Goal: Check status: Check status

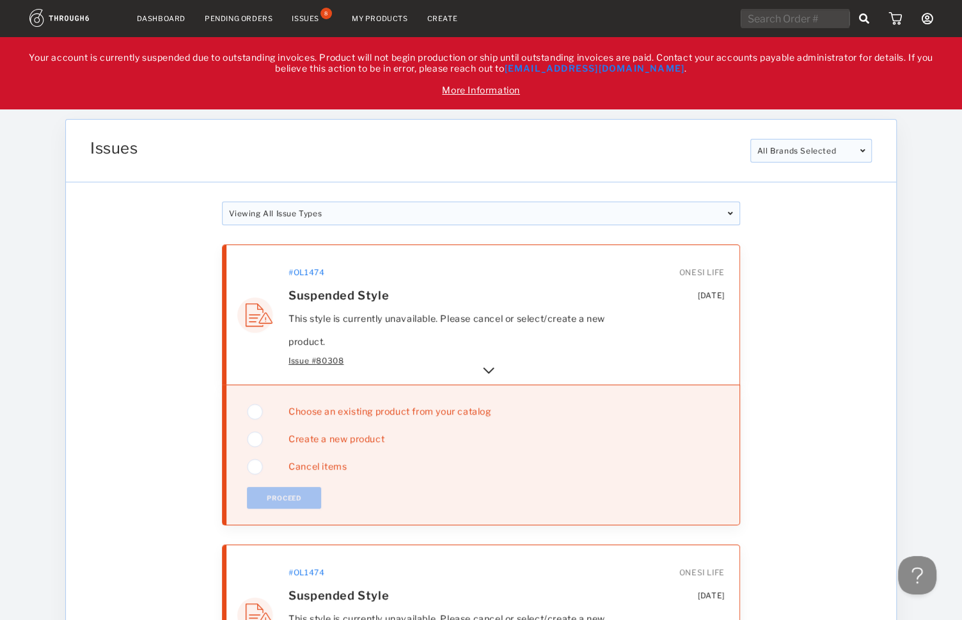
click at [697, 162] on div "Issues" at bounding box center [415, 151] width 660 height 24
click at [793, 19] on input "text" at bounding box center [795, 18] width 109 height 19
paste input "318309F"
type input "318309"
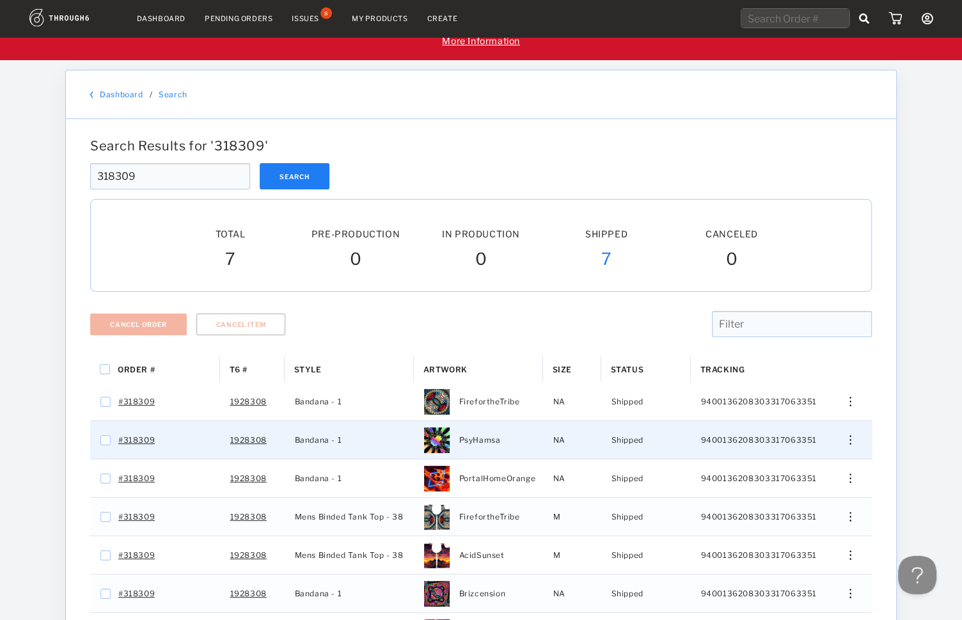
scroll to position [134, 0]
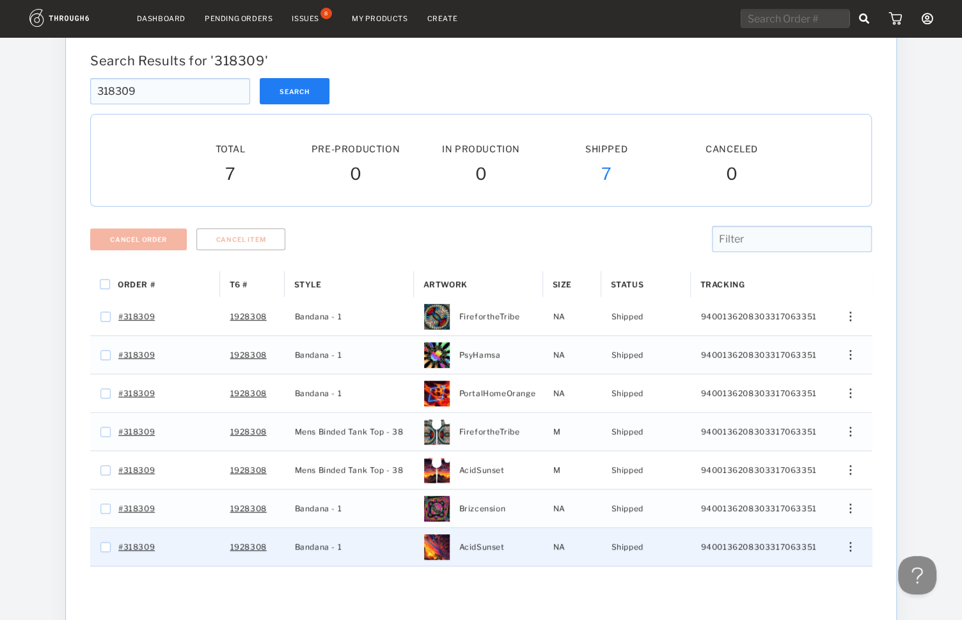
click at [851, 547] on img "Press SPACE to select this row." at bounding box center [850, 547] width 2 height 10
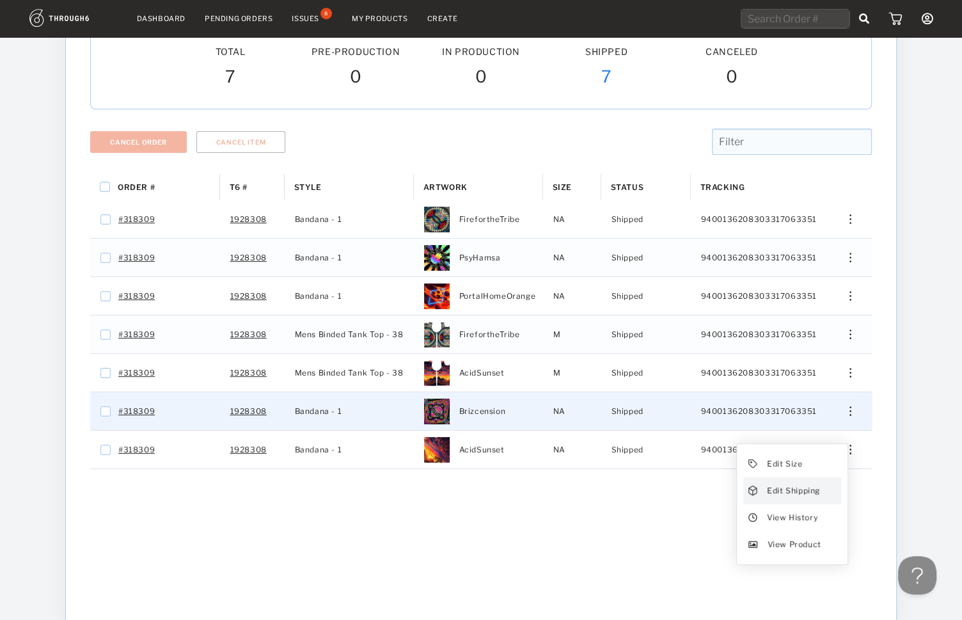
scroll to position [295, 0]
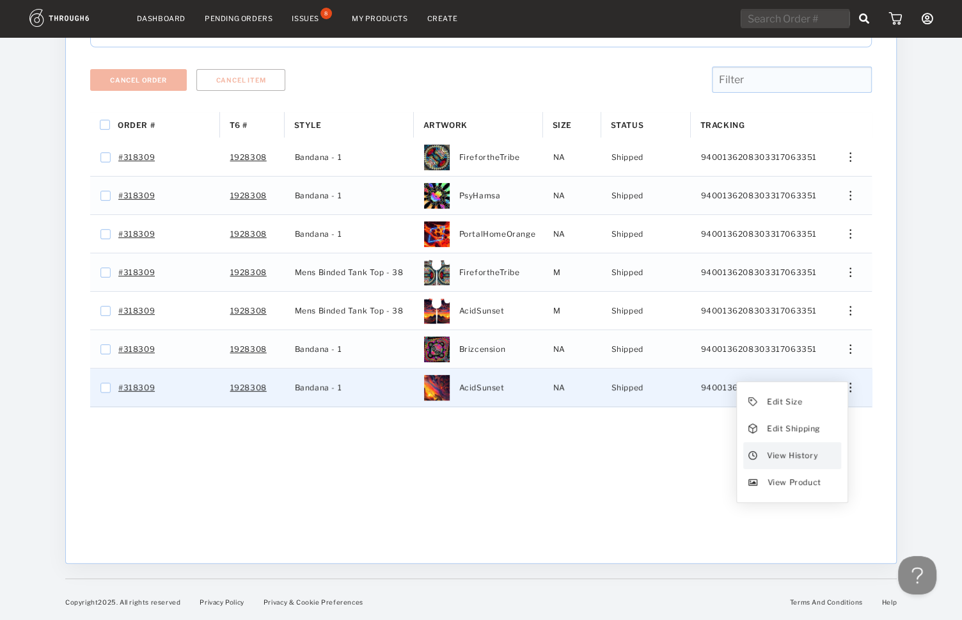
click at [792, 453] on span "View History" at bounding box center [792, 455] width 51 height 17
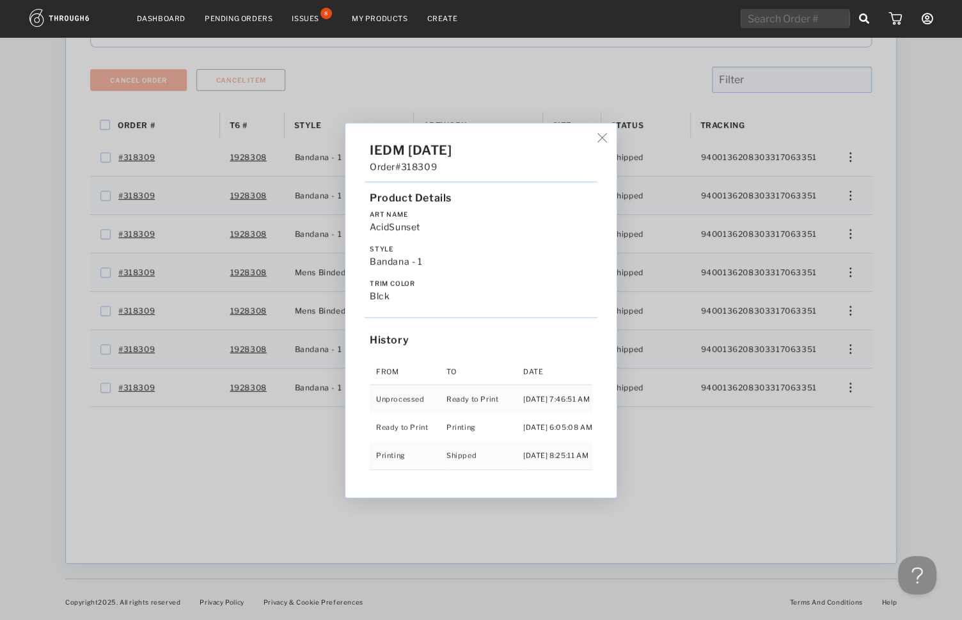
click at [847, 159] on div "IEDM [DATE] Order #318309 Product Details Art Name AcidSunset Style Bandana - 1…" at bounding box center [481, 310] width 962 height 620
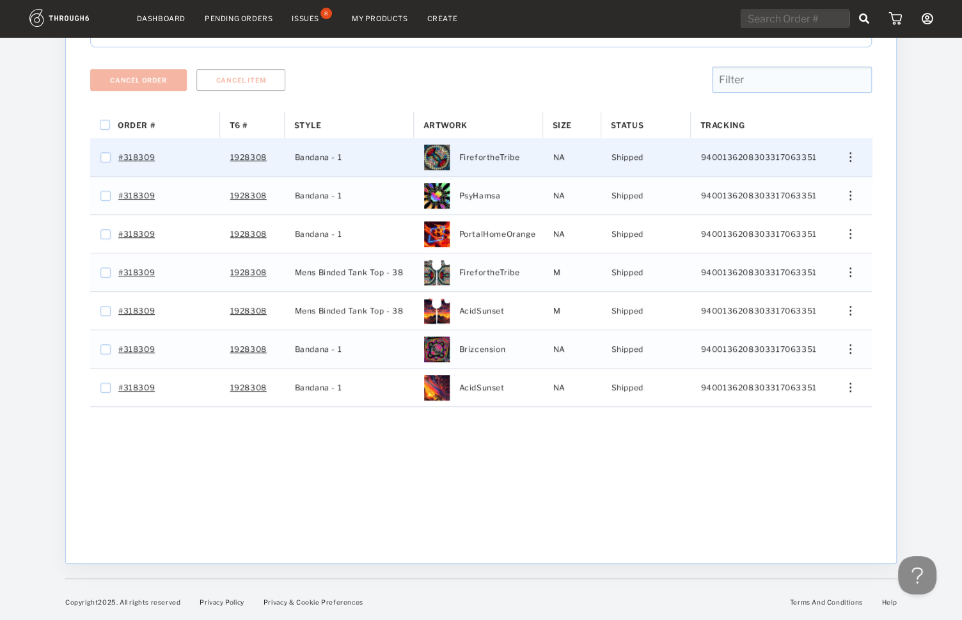
click at [847, 159] on div "Edit Size Edit Shipping View History View Product" at bounding box center [845, 157] width 31 height 10
click at [796, 223] on span "View History" at bounding box center [792, 225] width 51 height 17
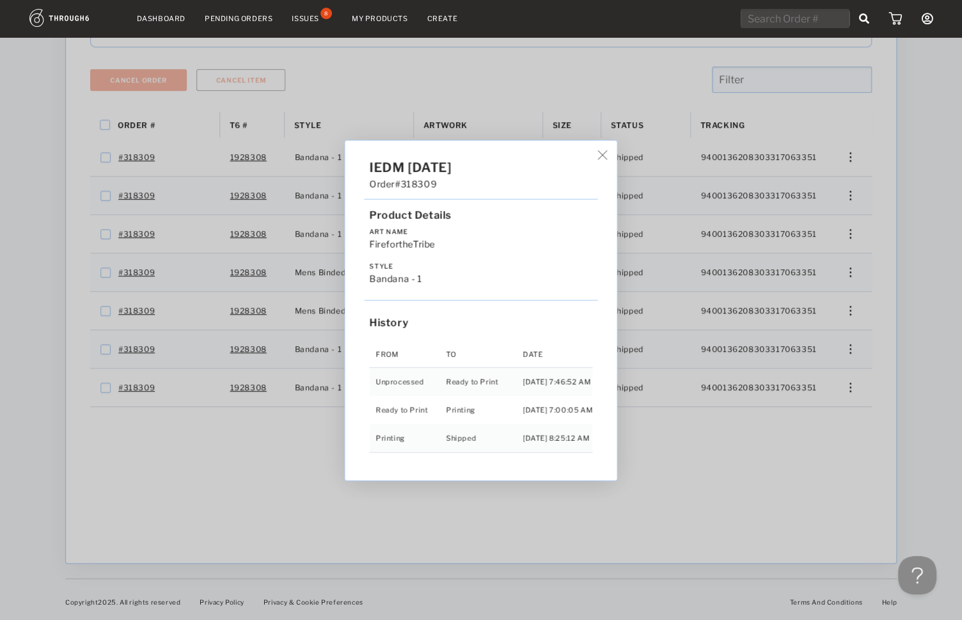
click at [856, 196] on div "IEDM [DATE] Order #318309 Product Details Art Name FirefortheTribe Style Bandan…" at bounding box center [481, 310] width 962 height 620
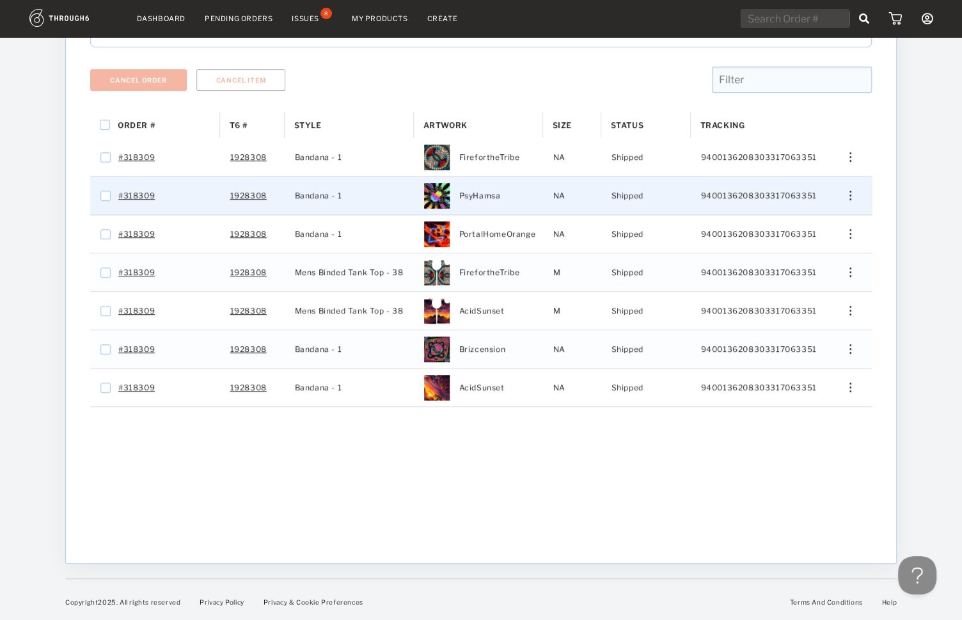
click at [848, 194] on div "Press SPACE to select this row." at bounding box center [845, 196] width 31 height 10
click at [787, 258] on span "View History" at bounding box center [792, 263] width 51 height 17
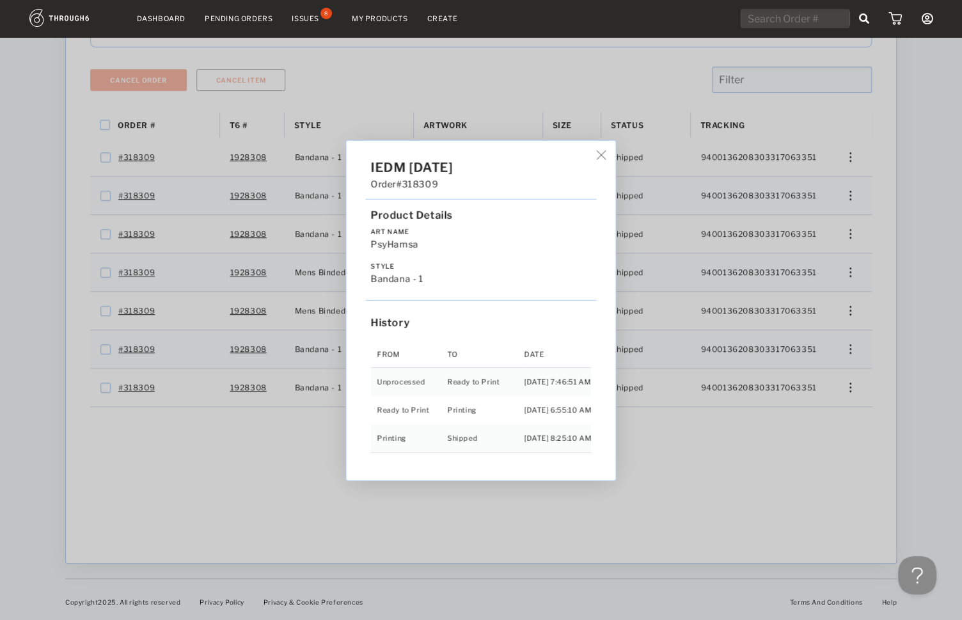
click at [856, 229] on div "IEDM [DATE] Order #318309 Product Details Art Name PsyHamsa Style Bandana - 1 H…" at bounding box center [481, 310] width 962 height 620
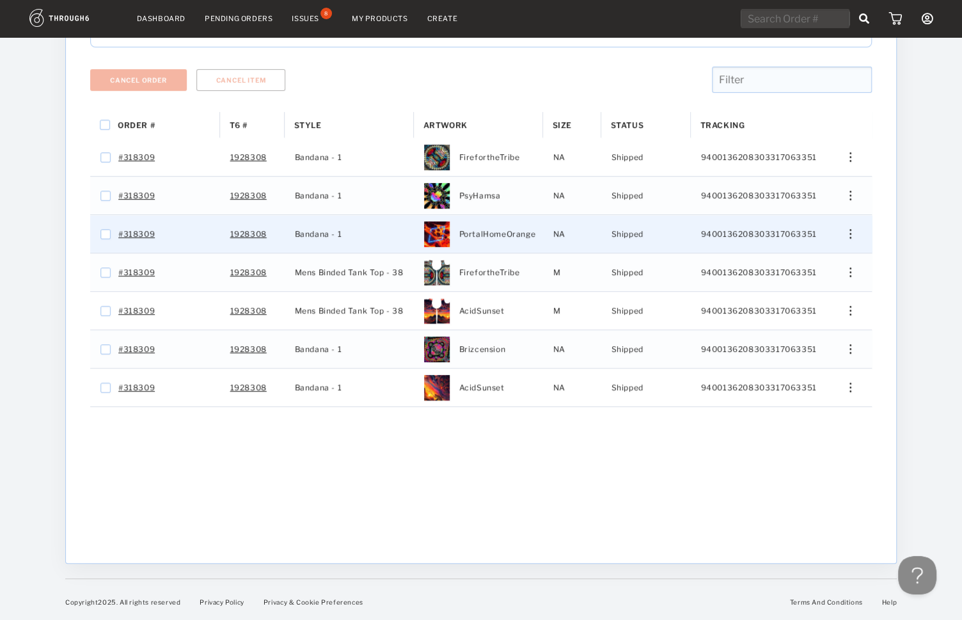
click at [849, 228] on div "Edit Size Edit Shipping View History View Product" at bounding box center [846, 234] width 52 height 38
click at [853, 230] on div "Press SPACE to select this row." at bounding box center [845, 234] width 31 height 10
click at [782, 296] on span "View History" at bounding box center [792, 302] width 51 height 17
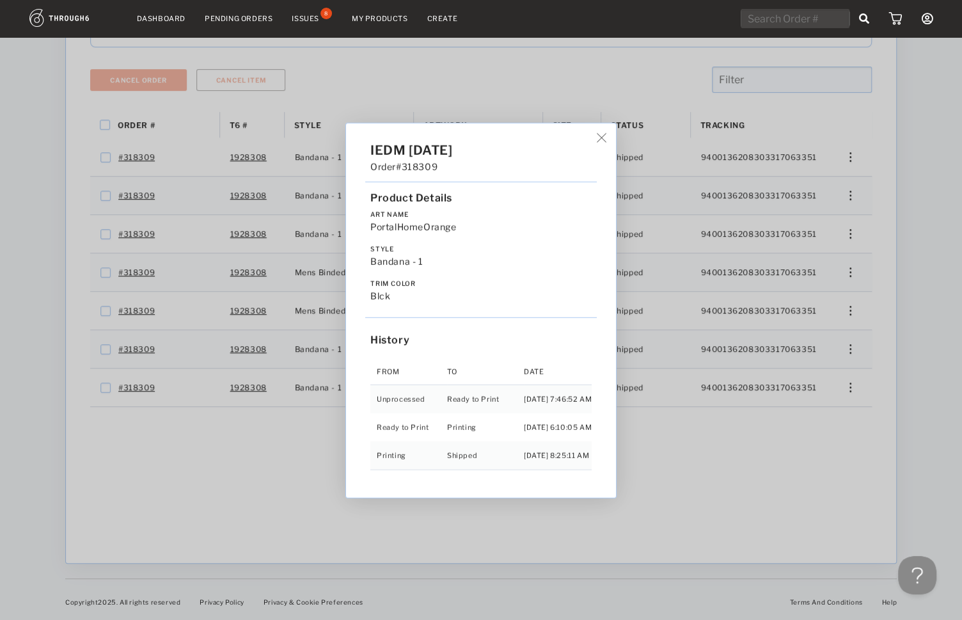
click at [844, 277] on div "IEDM [DATE] Order #318309 Product Details Art Name PortalHomeOrange Style Banda…" at bounding box center [481, 310] width 962 height 620
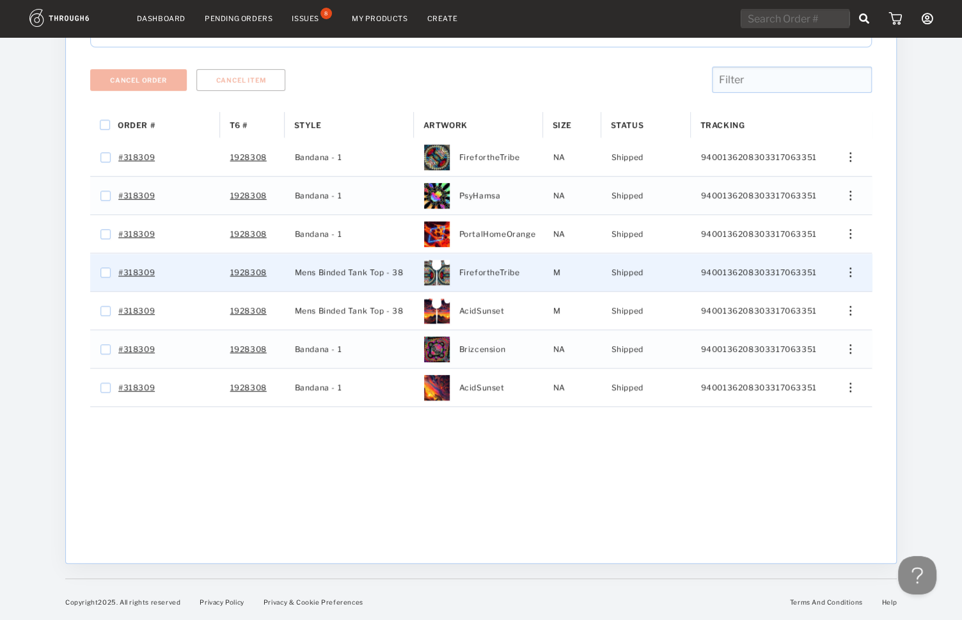
click at [851, 274] on img "Press SPACE to select this row." at bounding box center [850, 272] width 2 height 10
click at [774, 332] on span "View History" at bounding box center [792, 340] width 51 height 17
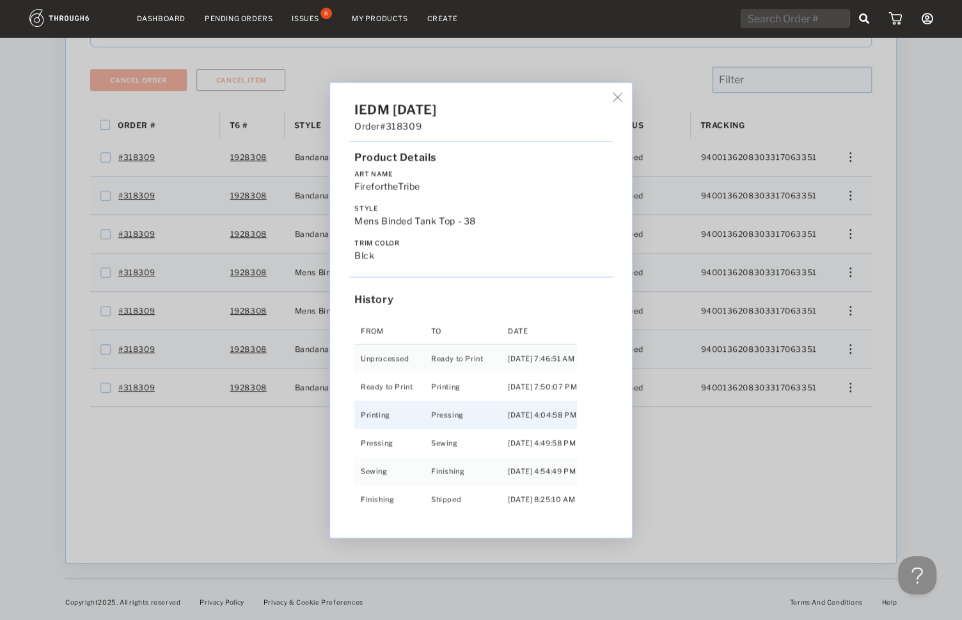
scroll to position [2, 0]
drag, startPoint x: 885, startPoint y: 304, endPoint x: 867, endPoint y: 304, distance: 17.9
click at [876, 303] on div "IEDM [DATE] Order #318309 Product Details Art Name FirefortheTribe Style Mens B…" at bounding box center [481, 310] width 962 height 620
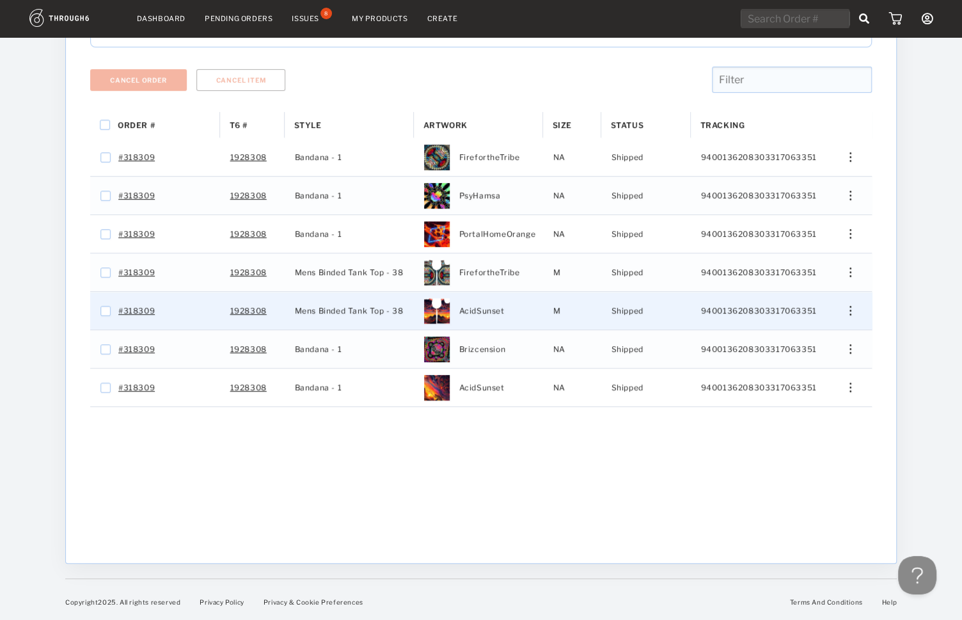
click at [847, 309] on div "Press SPACE to select this row." at bounding box center [845, 311] width 31 height 10
click at [779, 377] on span "View History" at bounding box center [792, 378] width 51 height 17
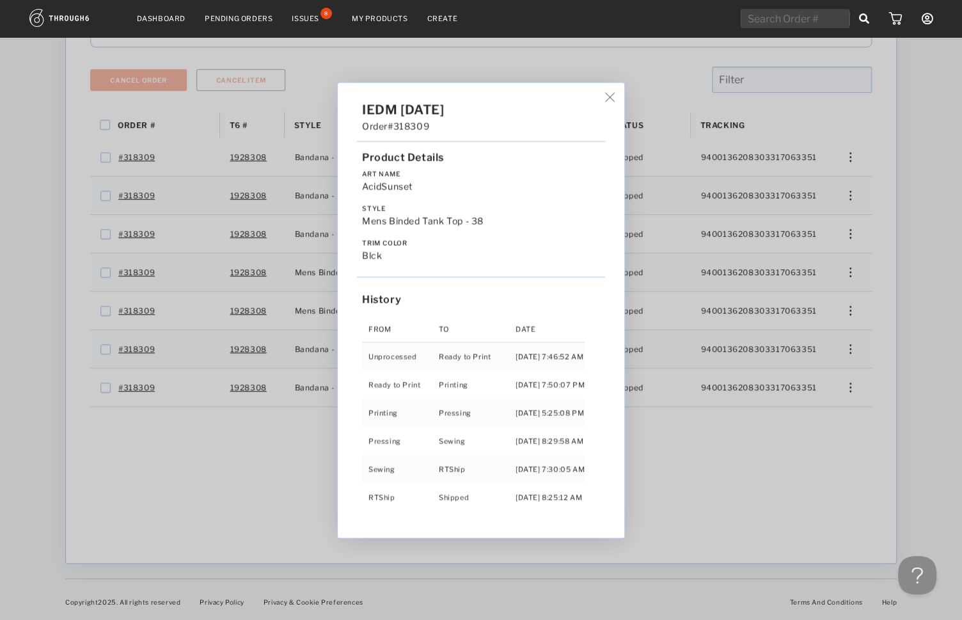
click at [844, 350] on div "IEDM [DATE] Order #318309 Product Details Art Name AcidSunset Style Mens Binded…" at bounding box center [481, 310] width 962 height 620
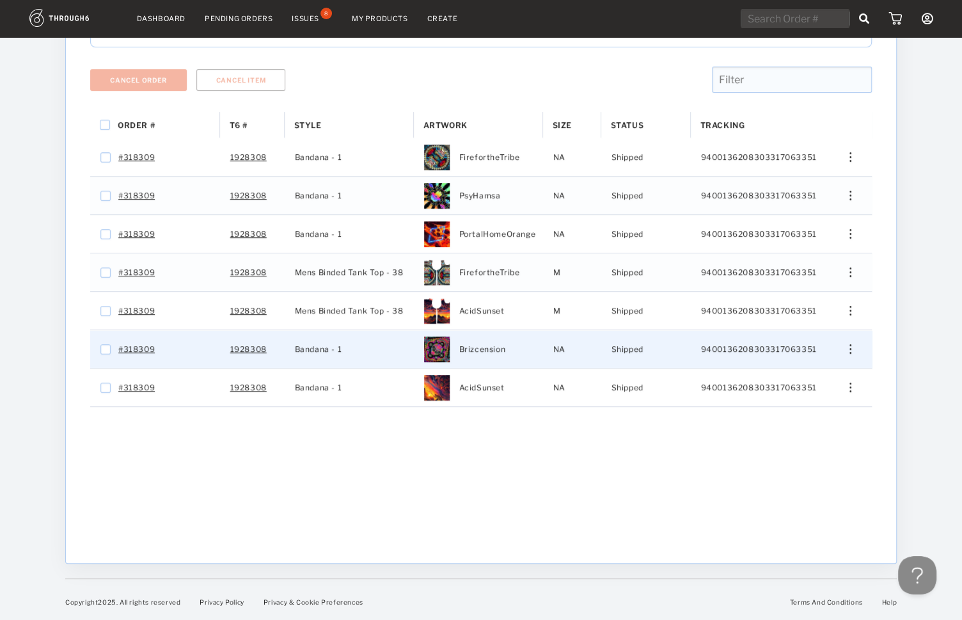
click at [853, 349] on div "Press SPACE to select this row." at bounding box center [845, 349] width 31 height 10
click at [776, 411] on span "View History" at bounding box center [792, 417] width 51 height 17
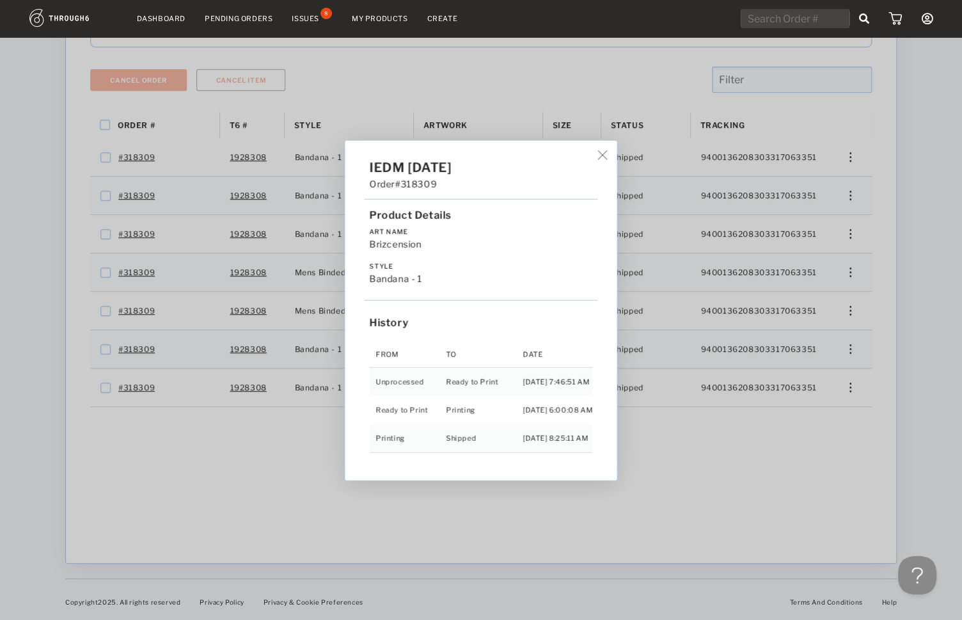
click at [840, 374] on div "IEDM [DATE] Order #318309 Product Details Art Name Brizcension Style Bandana - …" at bounding box center [481, 310] width 962 height 620
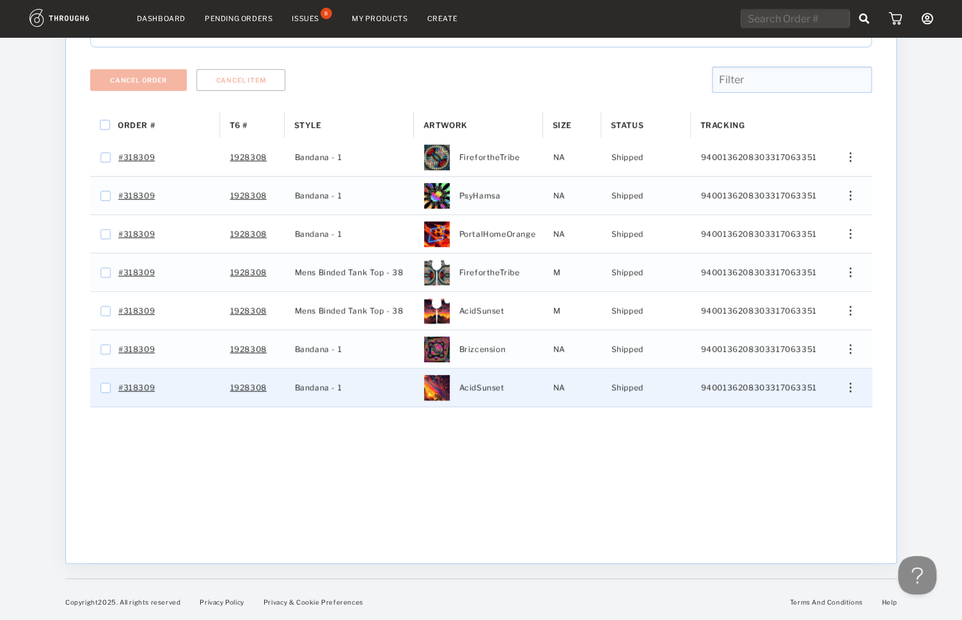
drag, startPoint x: 862, startPoint y: 379, endPoint x: 854, endPoint y: 386, distance: 10.9
click at [863, 380] on div "Edit Size Edit Shipping View History View Product" at bounding box center [846, 387] width 52 height 38
click at [854, 386] on div "Press SPACE to select this row." at bounding box center [845, 387] width 31 height 10
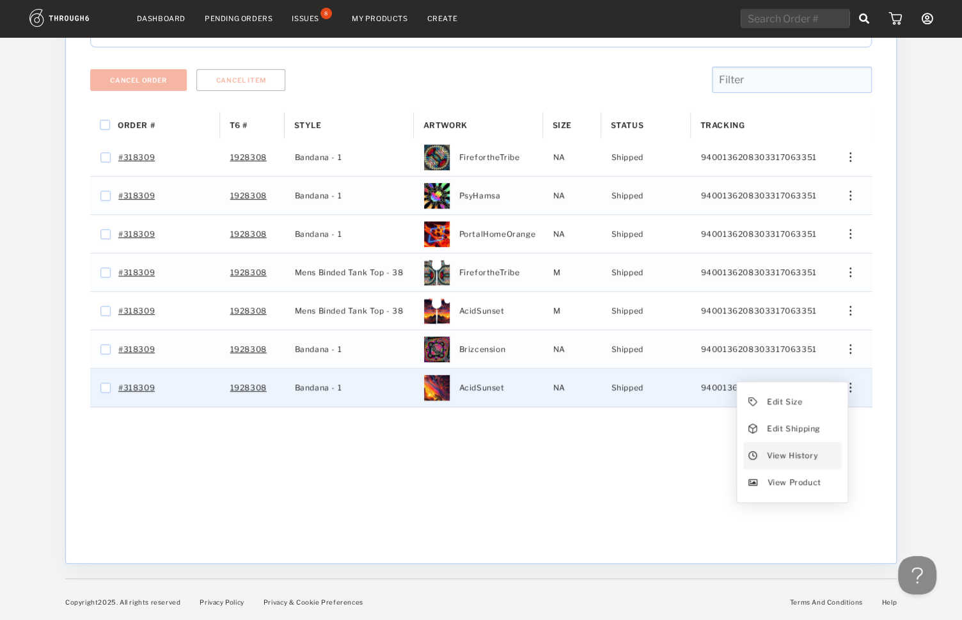
click at [773, 446] on div "View History" at bounding box center [792, 455] width 98 height 27
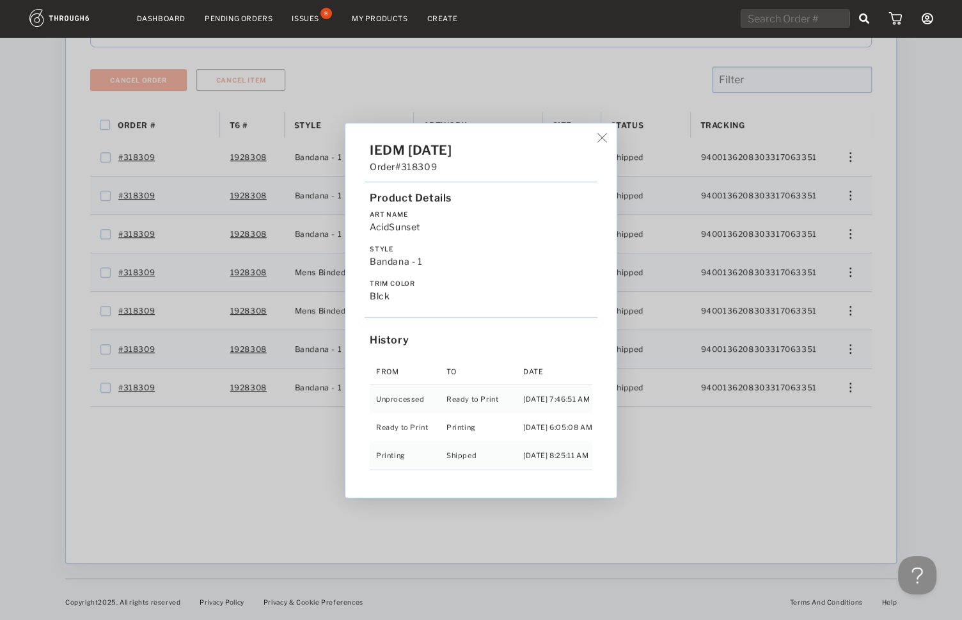
click at [880, 388] on div "IEDM [DATE] Order #318309 Product Details Art Name AcidSunset Style Bandana - 1…" at bounding box center [481, 310] width 962 height 620
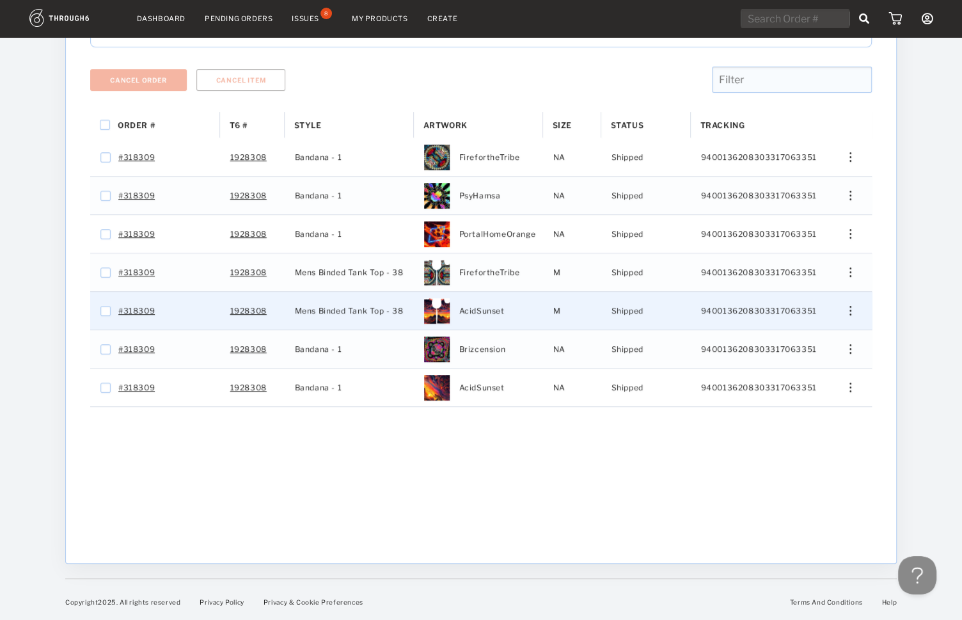
click at [854, 313] on div "Press SPACE to select this row." at bounding box center [845, 311] width 31 height 10
click at [773, 374] on span "View History" at bounding box center [792, 378] width 51 height 17
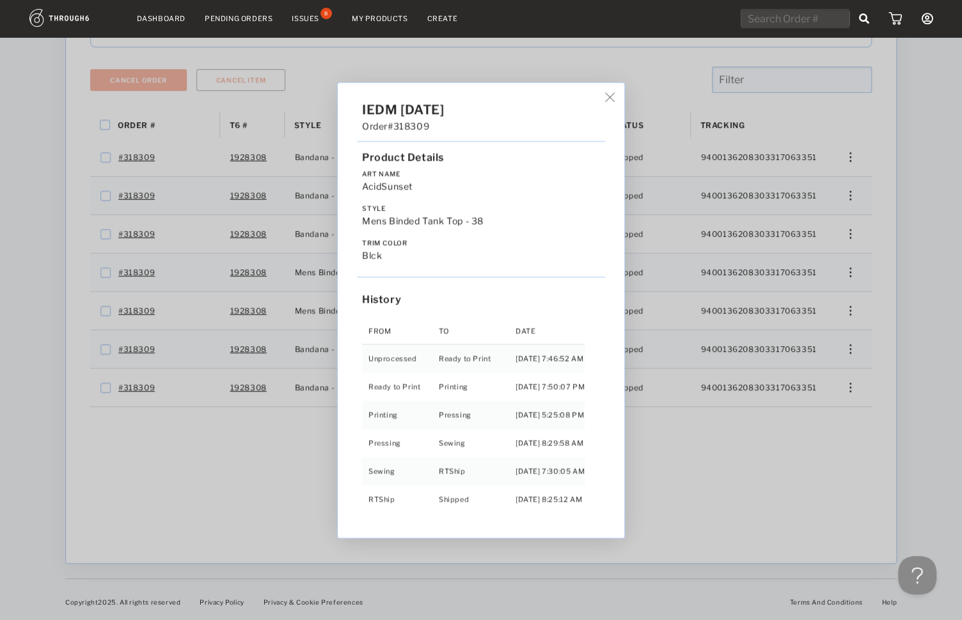
click at [848, 276] on div "IEDM [DATE] Order #318309 Product Details Art Name AcidSunset Style Mens Binded…" at bounding box center [481, 310] width 962 height 620
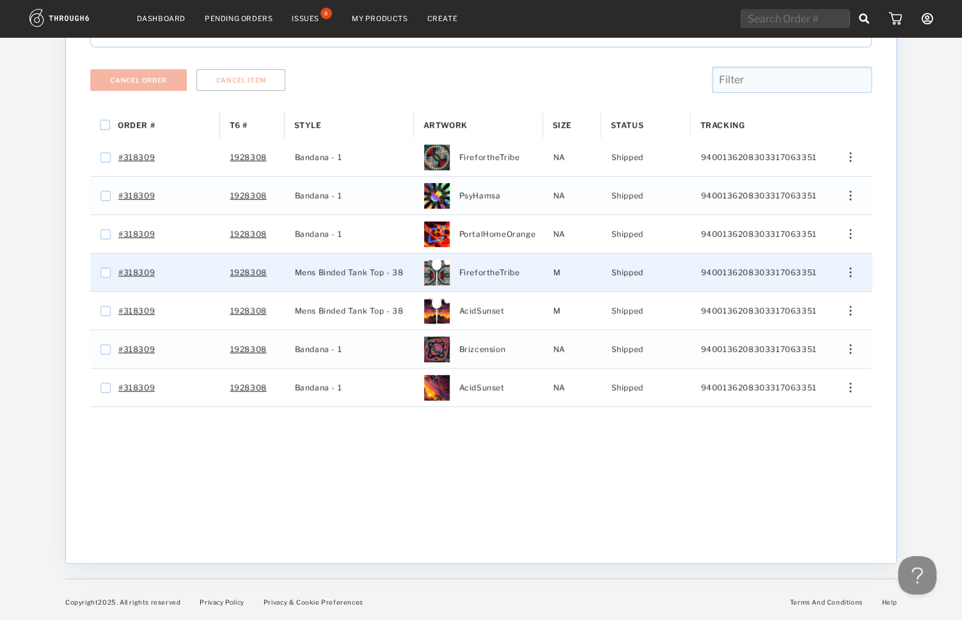
click at [847, 271] on div "Press SPACE to select this row." at bounding box center [845, 272] width 31 height 10
click at [794, 344] on span "View History" at bounding box center [792, 340] width 51 height 17
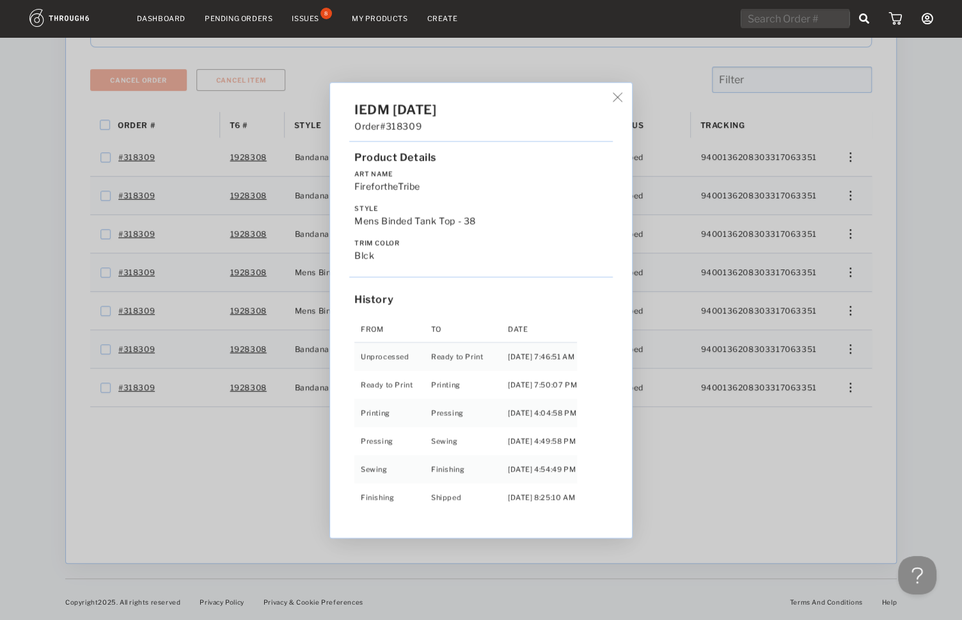
drag, startPoint x: 856, startPoint y: 239, endPoint x: 847, endPoint y: 235, distance: 9.7
click at [856, 239] on div "IEDM [DATE] Order #318309 Product Details Art Name FirefortheTribe Style Mens B…" at bounding box center [481, 310] width 962 height 620
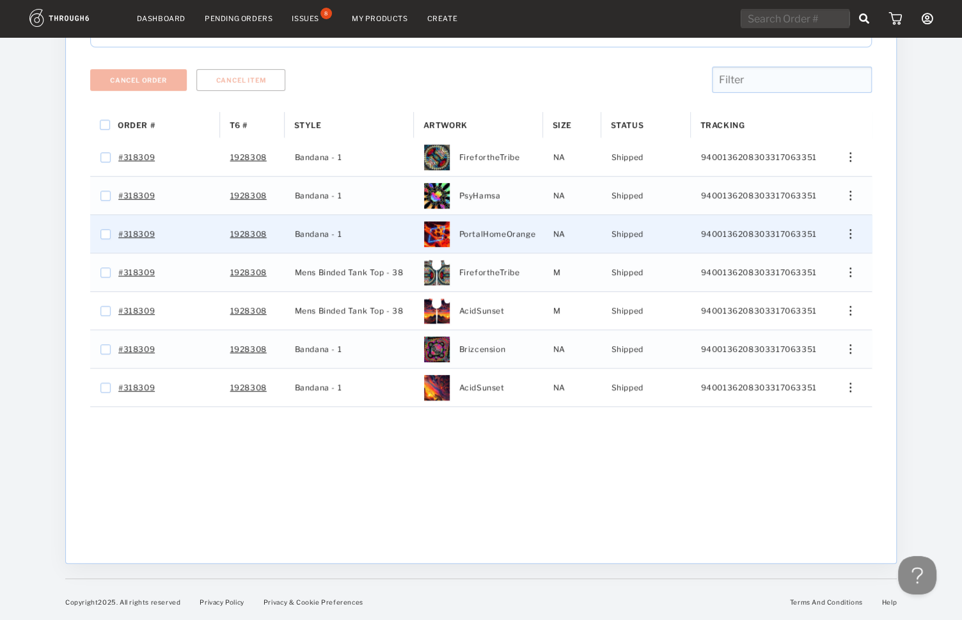
click at [847, 235] on div "Press SPACE to select this row." at bounding box center [845, 234] width 31 height 10
click at [792, 301] on span "View History" at bounding box center [792, 302] width 51 height 17
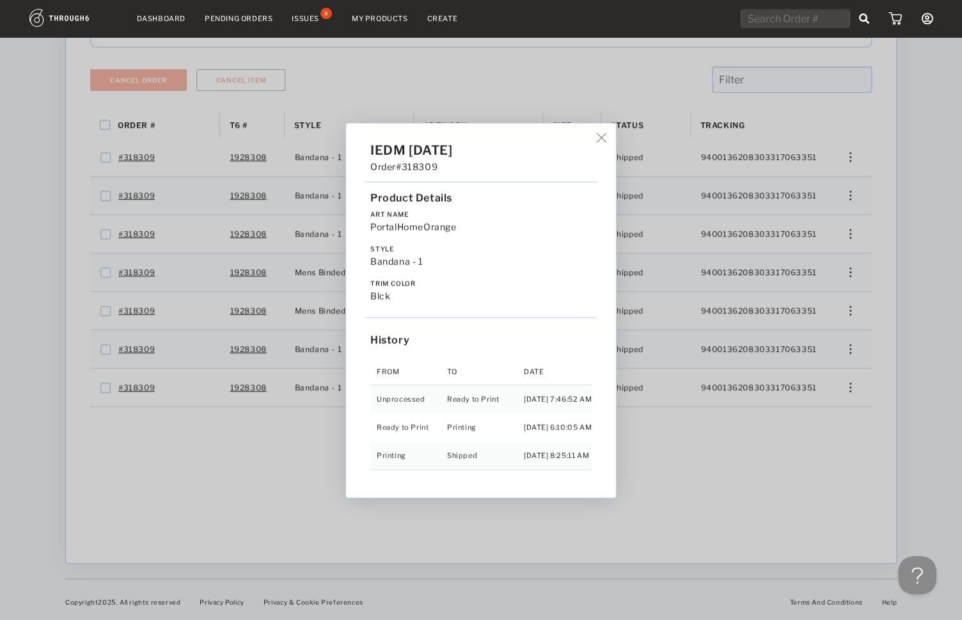
click at [735, 409] on div "IEDM [DATE] Order #318309 Product Details Art Name PortalHomeOrange Style Banda…" at bounding box center [481, 310] width 962 height 620
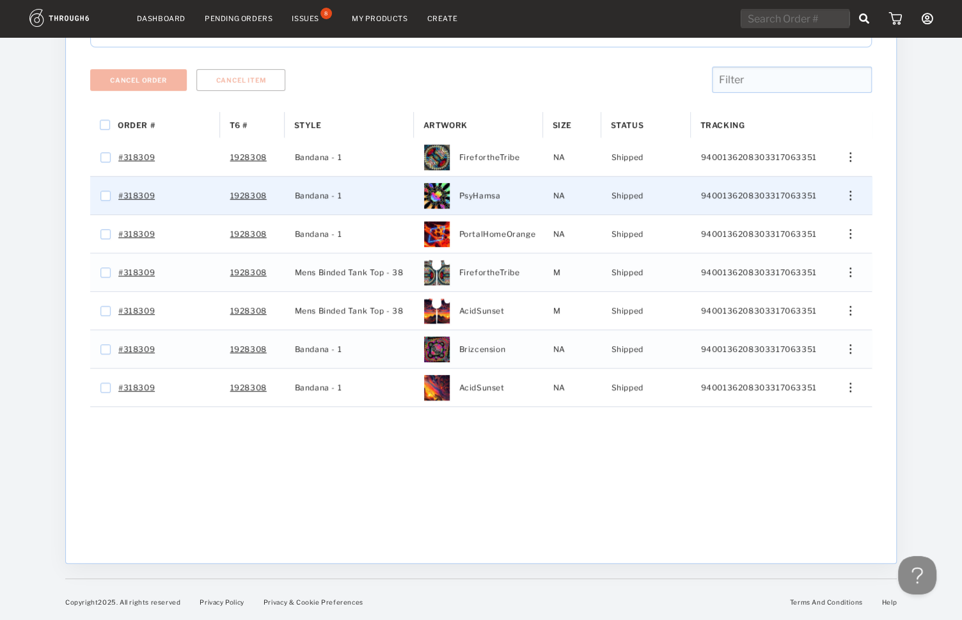
click at [845, 194] on div "Edit Size Edit Shipping View History View Product" at bounding box center [845, 196] width 31 height 10
click at [806, 256] on span "View History" at bounding box center [792, 263] width 51 height 17
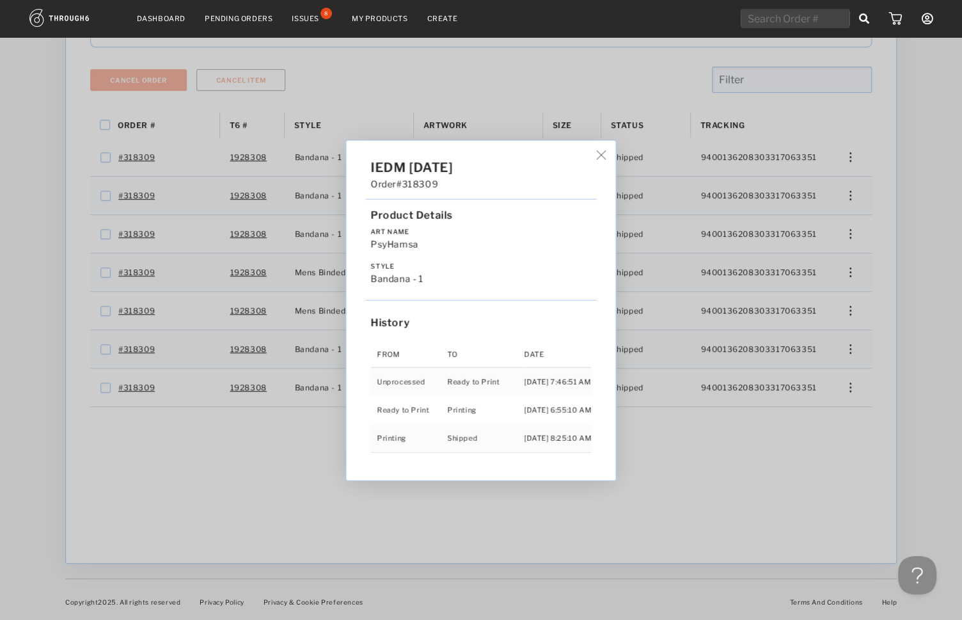
click at [844, 159] on div "IEDM [DATE] Order #318309 Product Details Art Name PsyHamsa Style Bandana - 1 H…" at bounding box center [481, 310] width 962 height 620
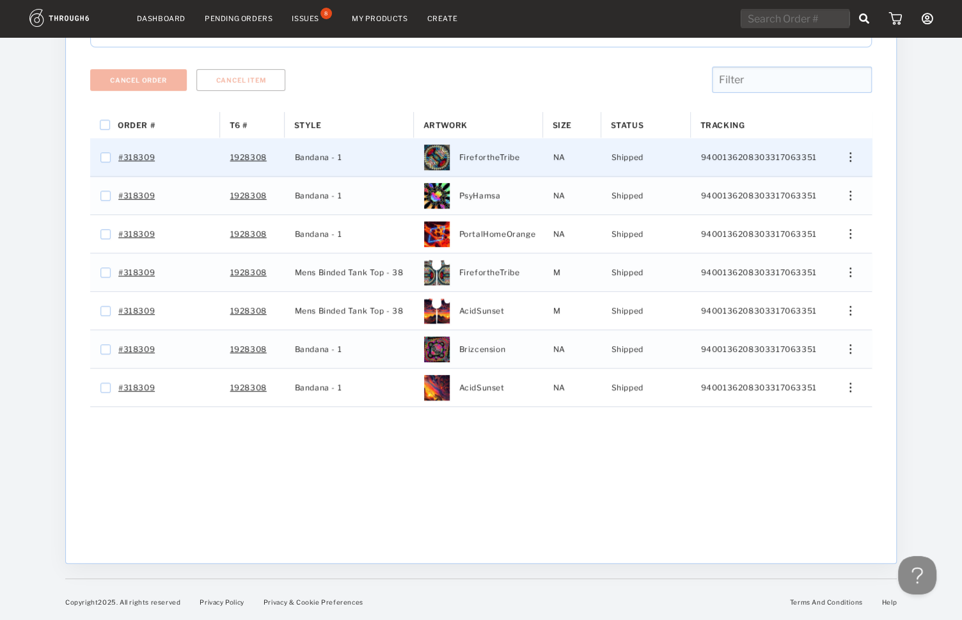
click at [849, 157] on div "Press SPACE to select this row." at bounding box center [845, 157] width 31 height 10
click at [781, 220] on span "View History" at bounding box center [792, 225] width 51 height 17
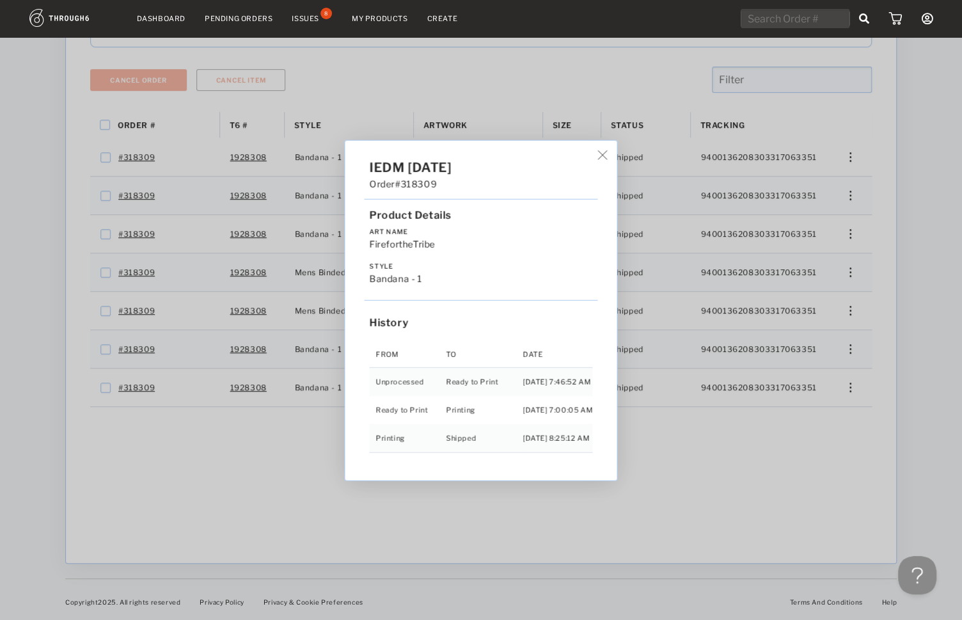
drag, startPoint x: 607, startPoint y: 151, endPoint x: 625, endPoint y: 164, distance: 22.5
click at [607, 152] on img at bounding box center [603, 155] width 10 height 10
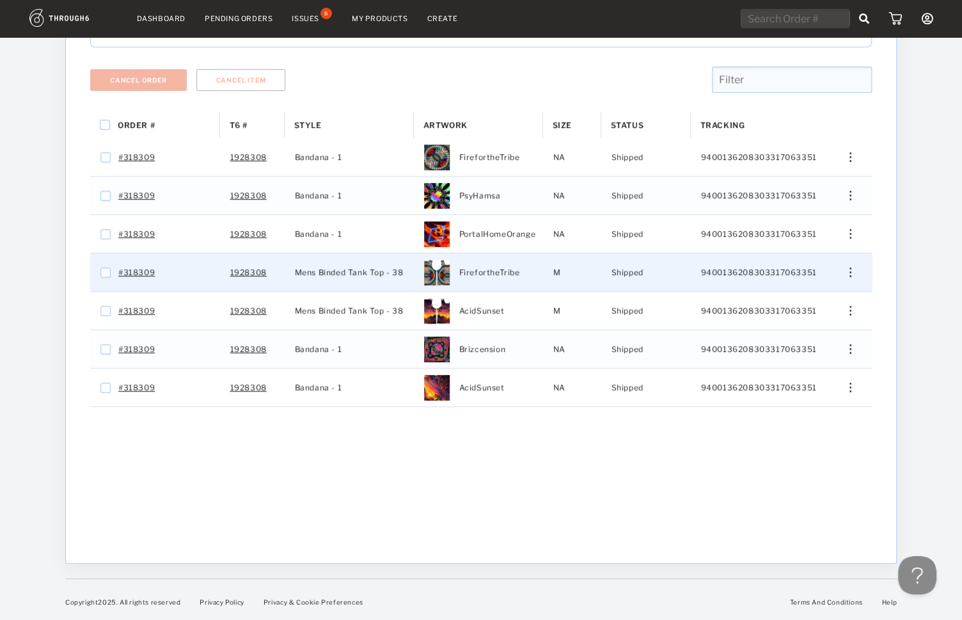
click at [853, 271] on div "Press SPACE to select this row." at bounding box center [845, 272] width 31 height 10
click at [800, 333] on span "View History" at bounding box center [792, 340] width 51 height 17
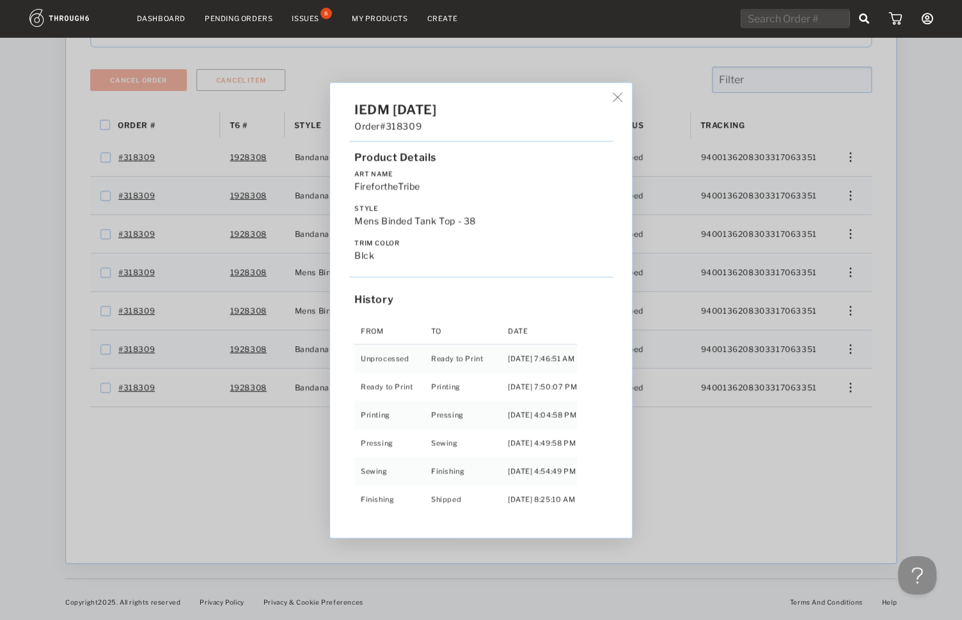
click at [847, 290] on div "IEDM [DATE] Order #318309 Product Details Art Name FirefortheTribe Style Mens B…" at bounding box center [481, 310] width 962 height 620
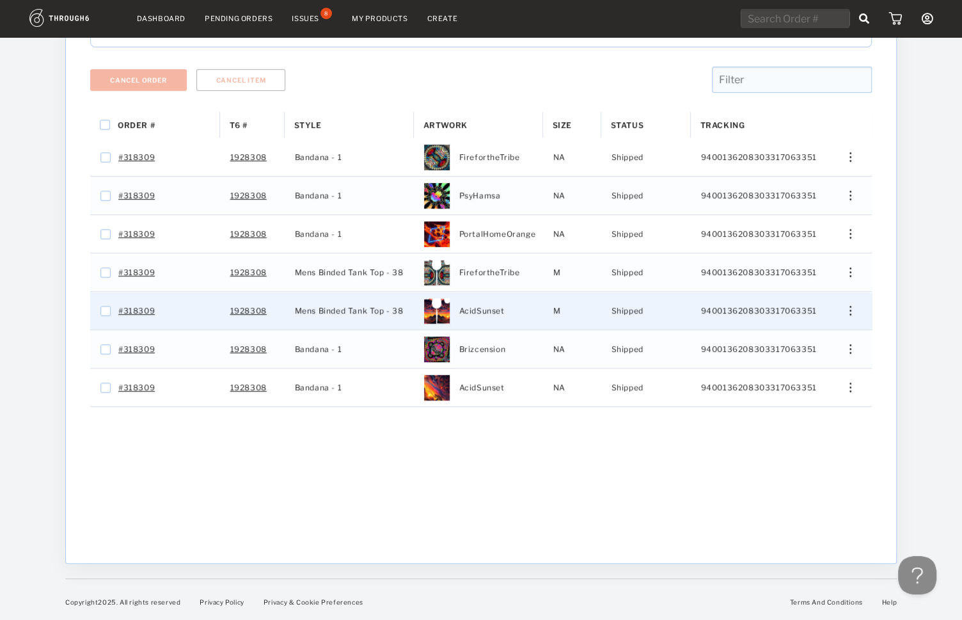
click at [848, 301] on div "Edit Size Edit Shipping View History View Product" at bounding box center [846, 311] width 52 height 38
click at [849, 311] on div "Press SPACE to select this row." at bounding box center [845, 311] width 31 height 10
click at [791, 381] on span "View History" at bounding box center [792, 378] width 51 height 17
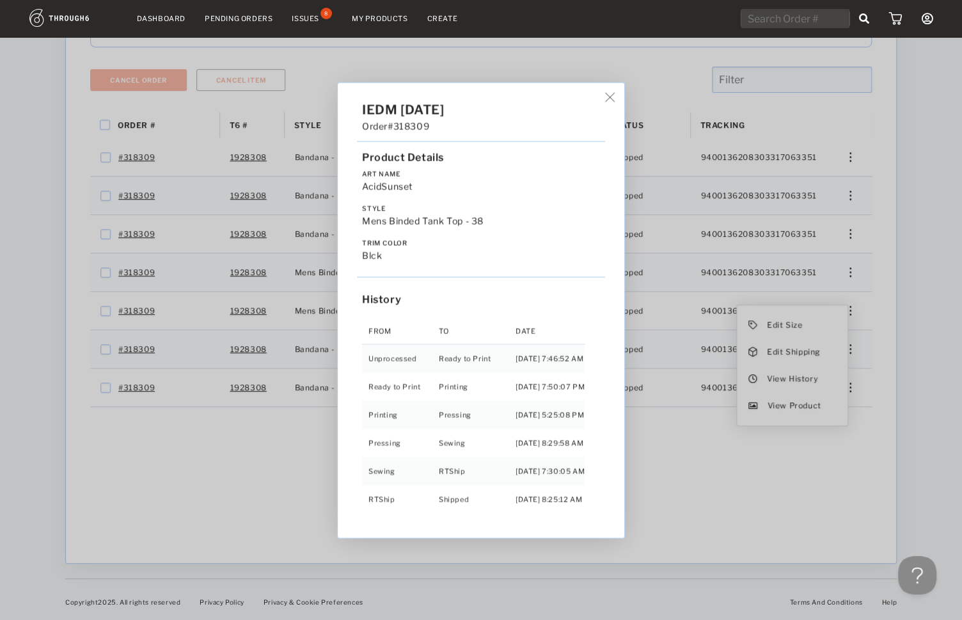
click at [686, 490] on div "IEDM [DATE] Order #318309 Product Details Art Name AcidSunset Style Mens Binded…" at bounding box center [481, 310] width 962 height 620
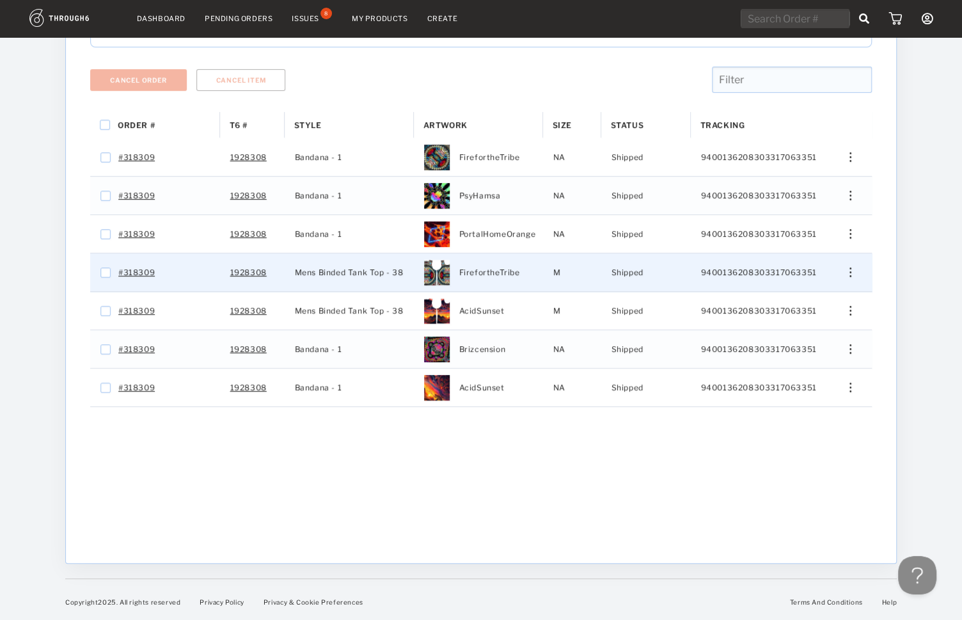
click at [854, 272] on div "Press SPACE to select this row." at bounding box center [845, 272] width 31 height 10
click at [771, 339] on span "View History" at bounding box center [792, 340] width 51 height 17
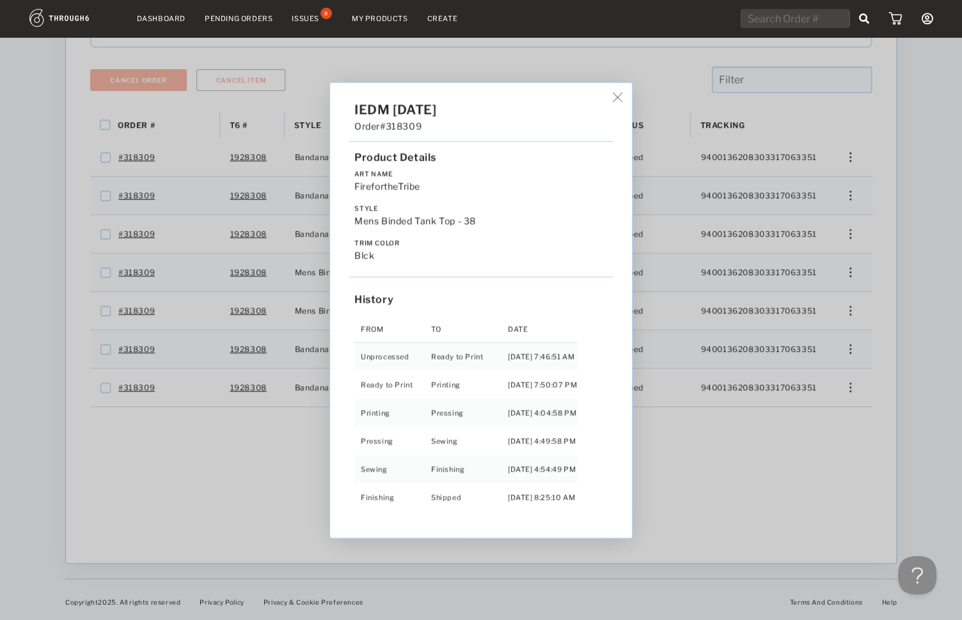
drag, startPoint x: 835, startPoint y: 293, endPoint x: 857, endPoint y: 301, distance: 23.1
click at [838, 293] on div "IEDM [DATE] Order #318309 Product Details Art Name FirefortheTribe Style Mens B…" at bounding box center [481, 310] width 962 height 620
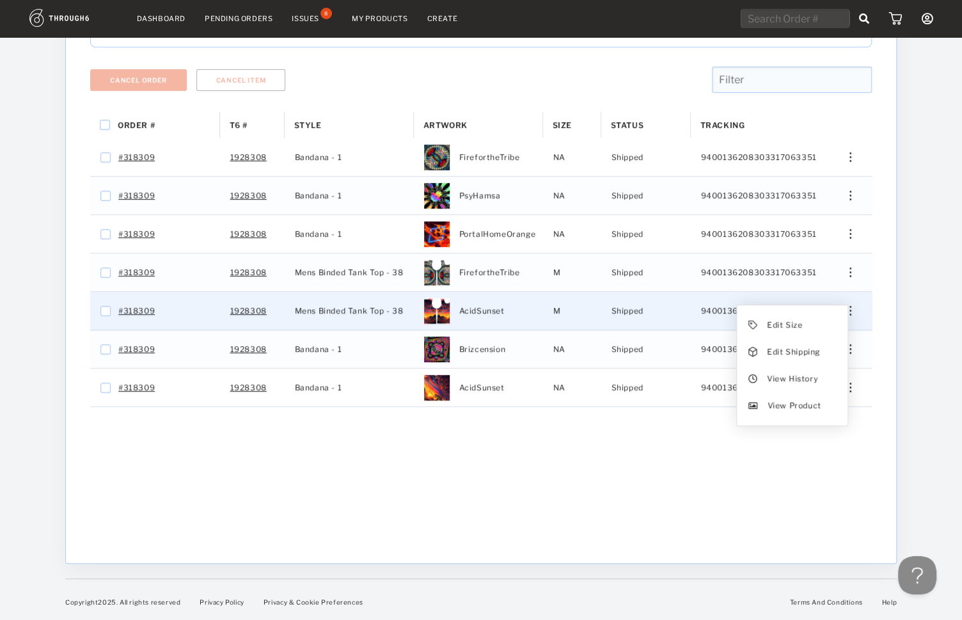
click at [853, 314] on div "Press SPACE to select this row." at bounding box center [845, 311] width 31 height 10
click at [777, 381] on span "View History" at bounding box center [792, 378] width 51 height 17
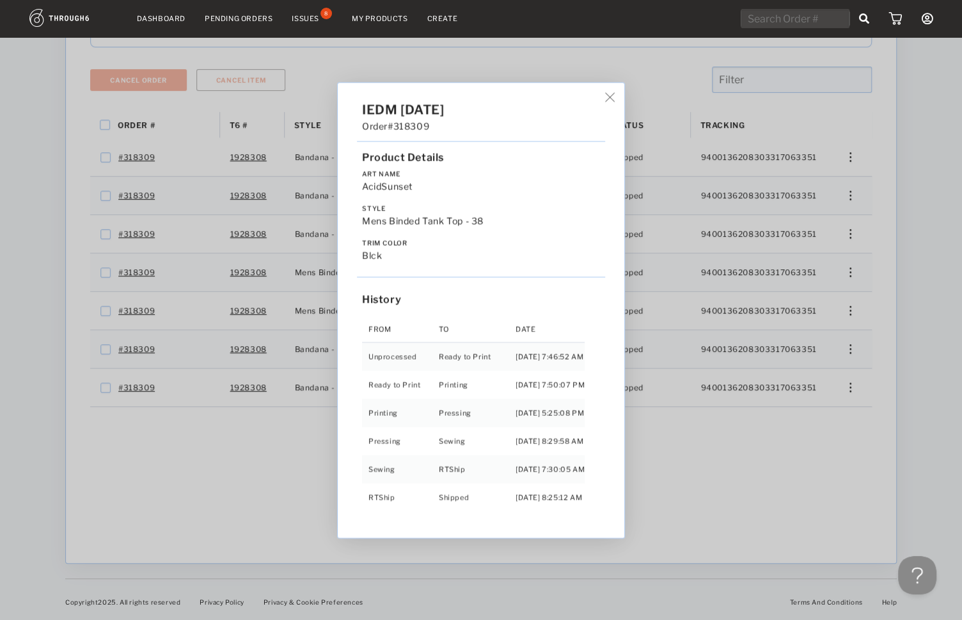
click at [207, 488] on div "IEDM [DATE] Order #318309 Product Details Art Name AcidSunset Style Mens Binded…" at bounding box center [481, 310] width 962 height 620
